Goal: Information Seeking & Learning: Learn about a topic

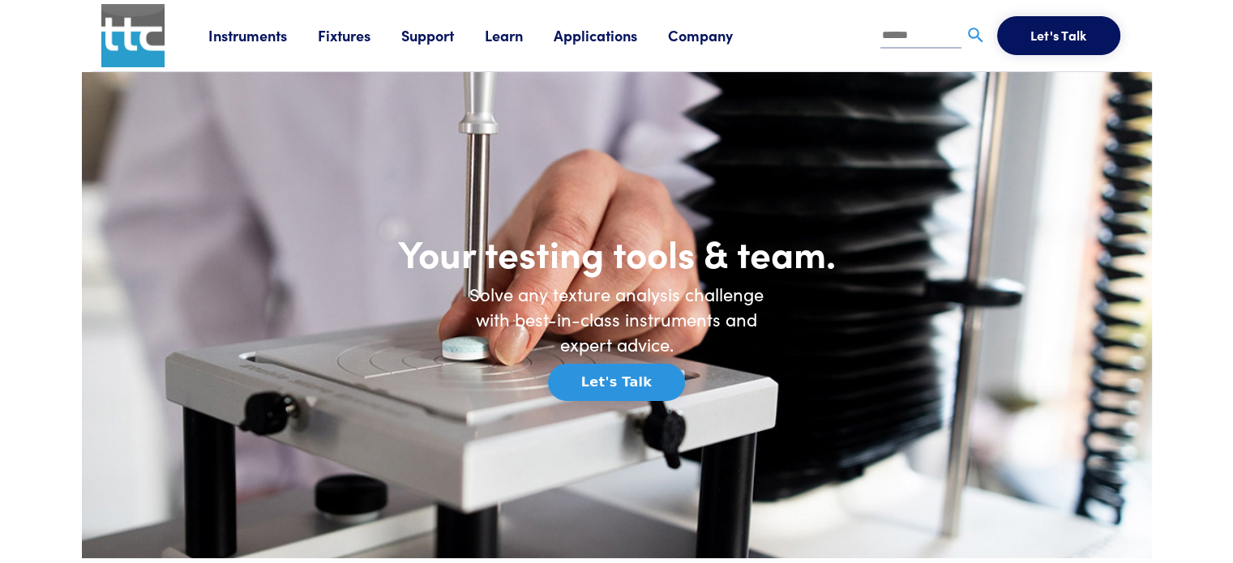
click at [617, 38] on link "Applications" at bounding box center [611, 35] width 114 height 20
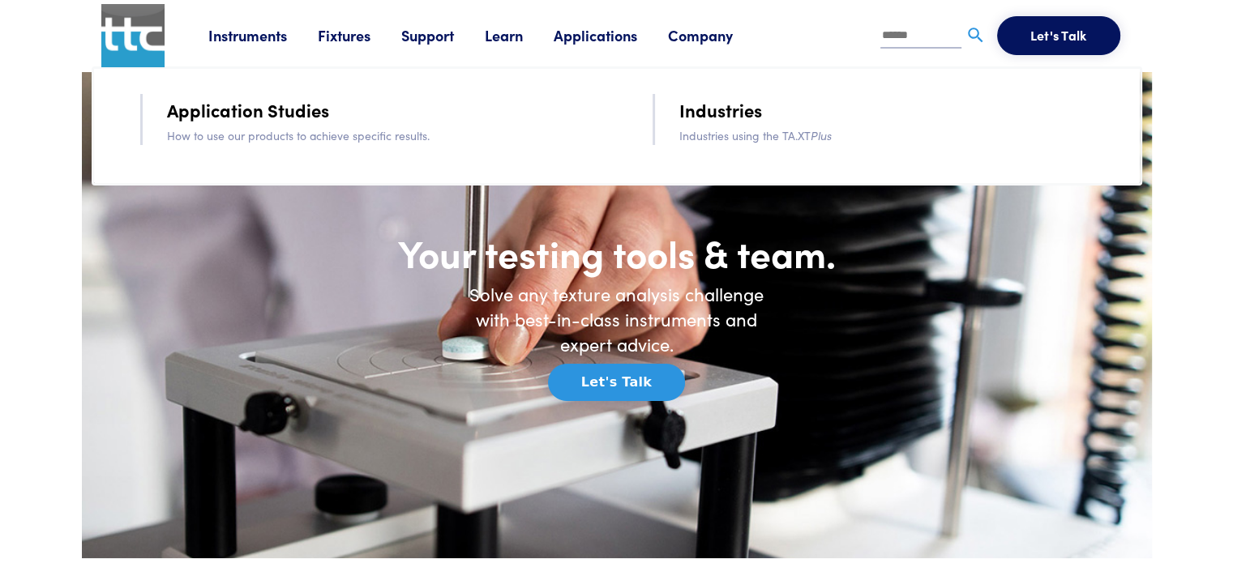
click at [253, 40] on link "Instruments" at bounding box center [262, 35] width 109 height 20
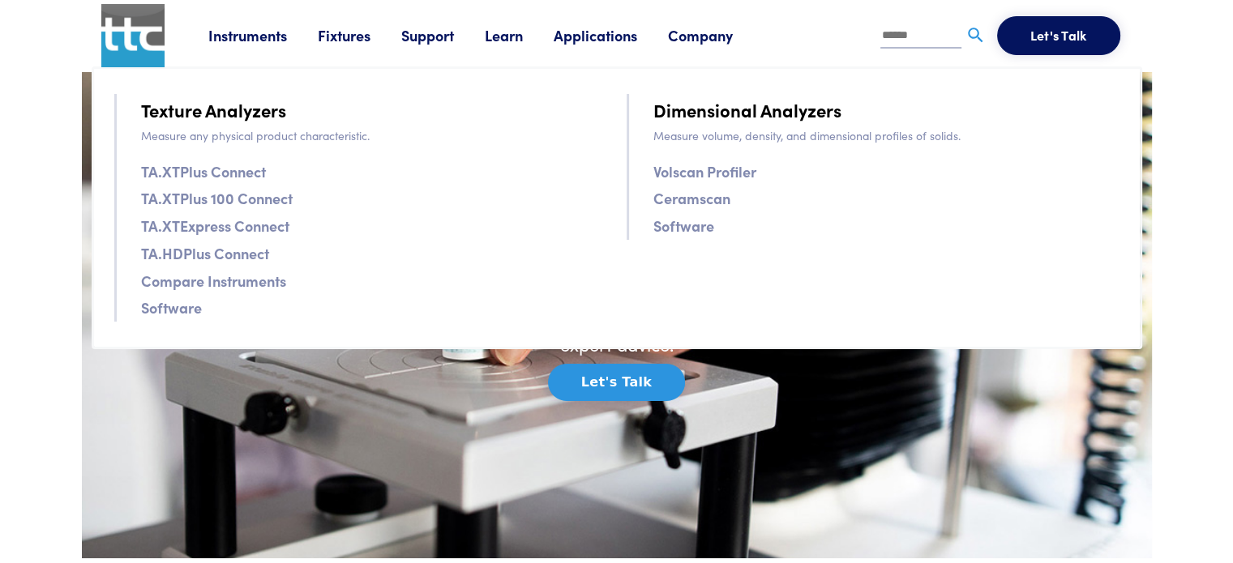
click at [598, 34] on link "Applications" at bounding box center [611, 35] width 114 height 20
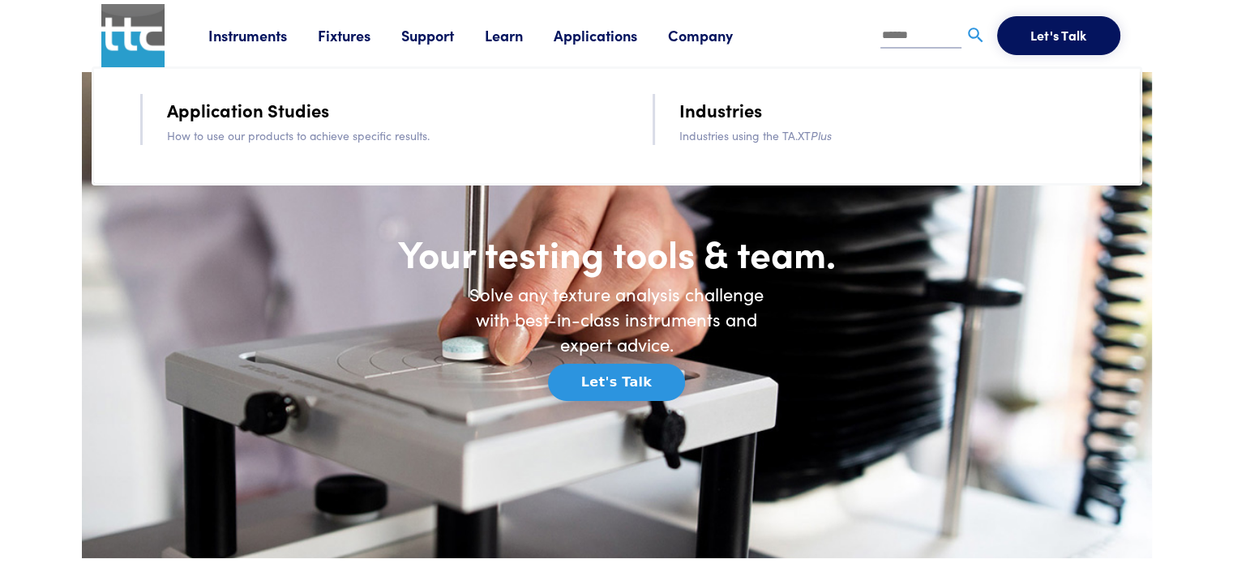
click at [236, 110] on link "Application Studies" at bounding box center [248, 110] width 162 height 28
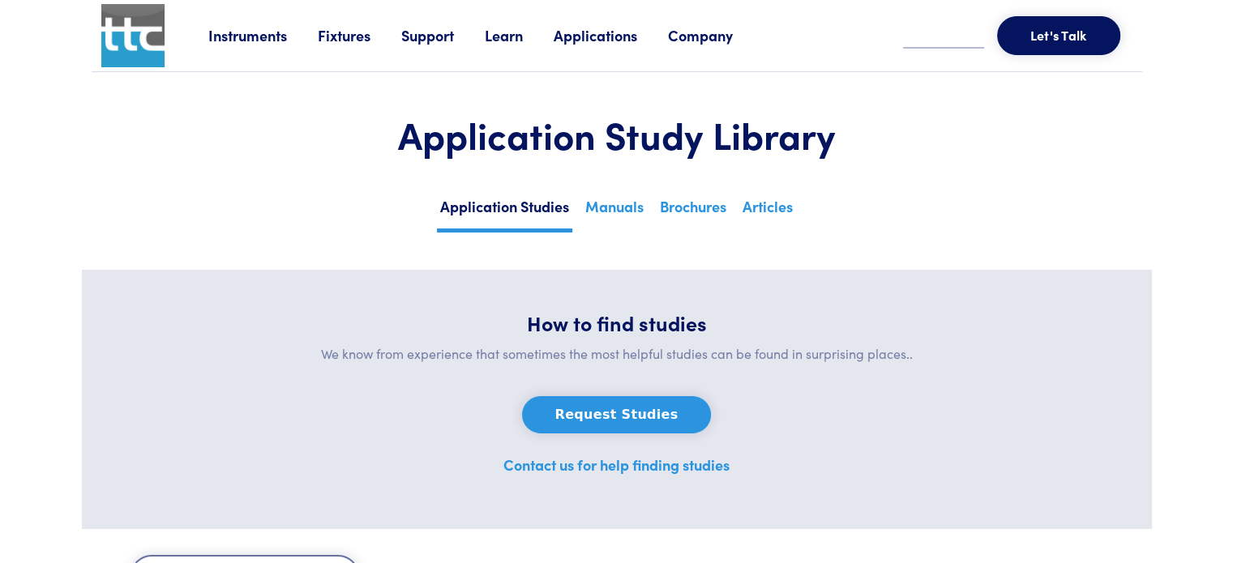
click at [353, 32] on link "Fixtures" at bounding box center [359, 35] width 83 height 20
